Goal: Contribute content

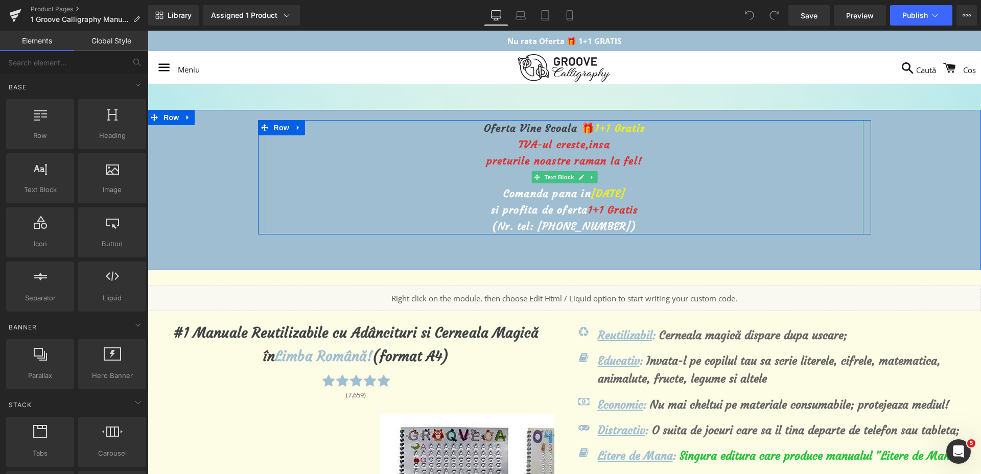
drag, startPoint x: 599, startPoint y: 196, endPoint x: 593, endPoint y: 192, distance: 7.5
click at [599, 196] on span "[DATE]" at bounding box center [608, 193] width 34 height 13
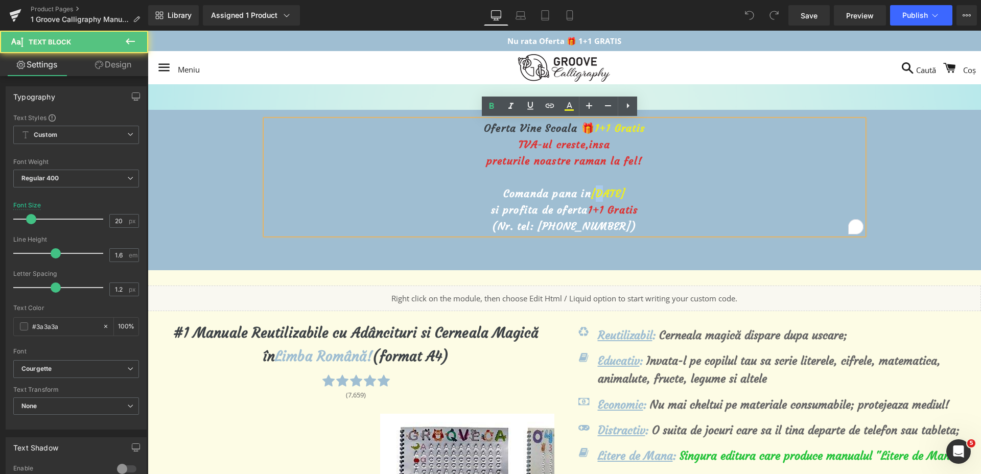
click at [591, 194] on span "[DATE]" at bounding box center [608, 193] width 34 height 13
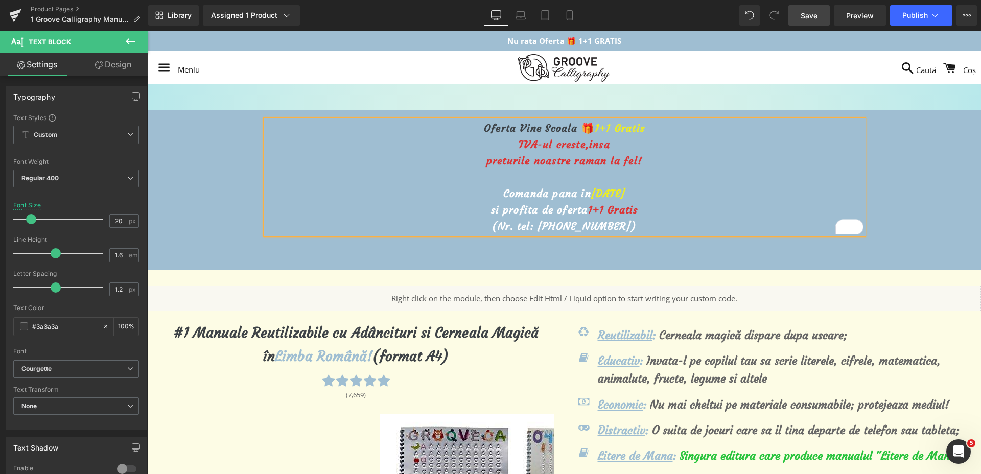
click at [807, 18] on span "Save" at bounding box center [809, 15] width 17 height 11
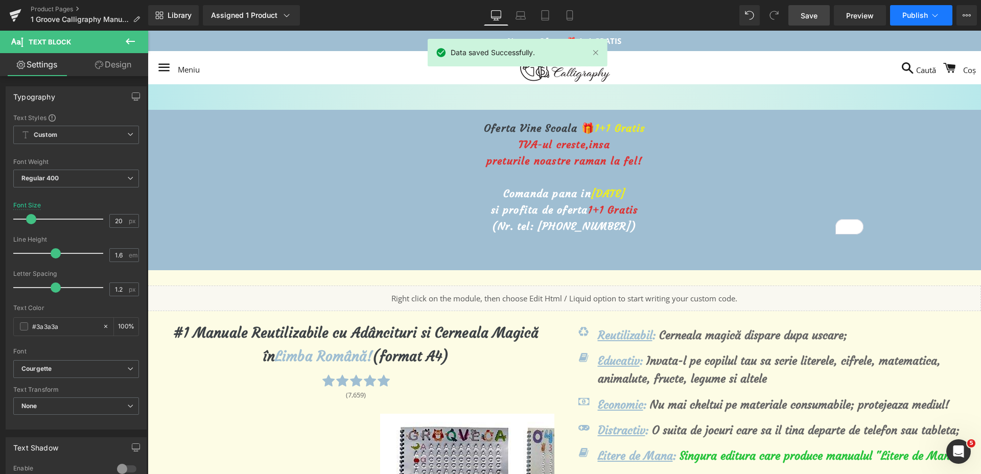
click at [899, 19] on button "Publish" at bounding box center [921, 15] width 62 height 20
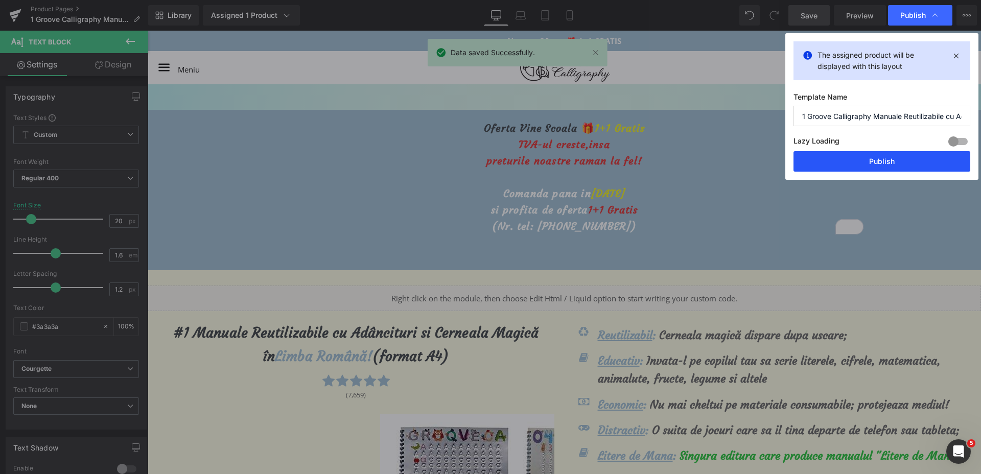
click at [0, 0] on button "Publish" at bounding box center [0, 0] width 0 height 0
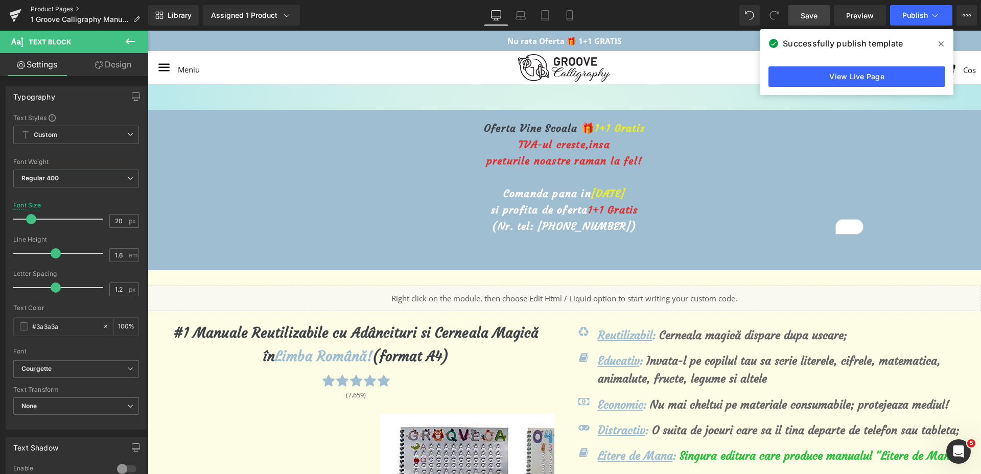
click at [31, 5] on link "Product Pages" at bounding box center [90, 9] width 118 height 8
